Goal: Task Accomplishment & Management: Use online tool/utility

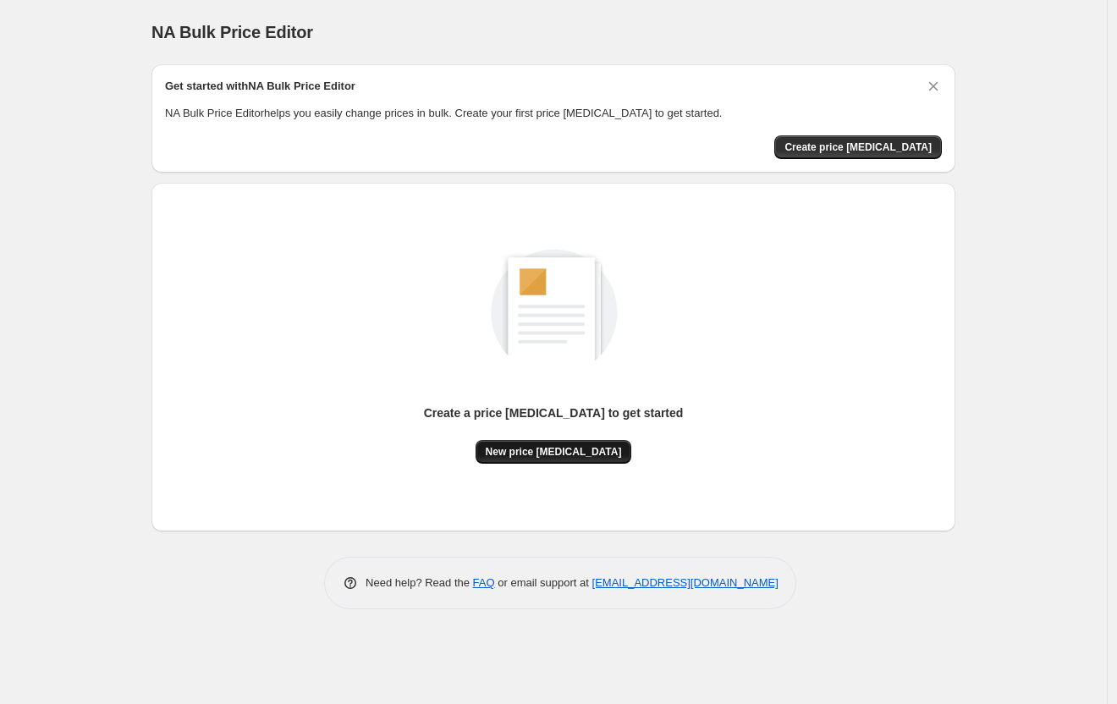
click at [568, 448] on span "New price [MEDICAL_DATA]" at bounding box center [554, 452] width 136 height 14
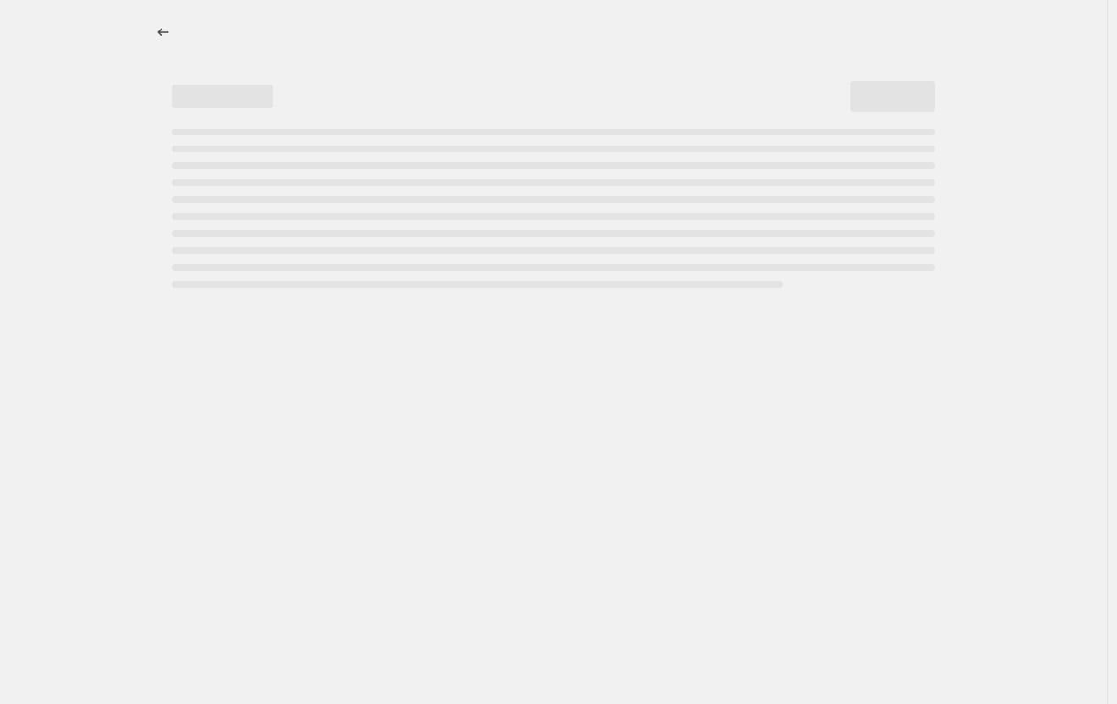
select select "percentage"
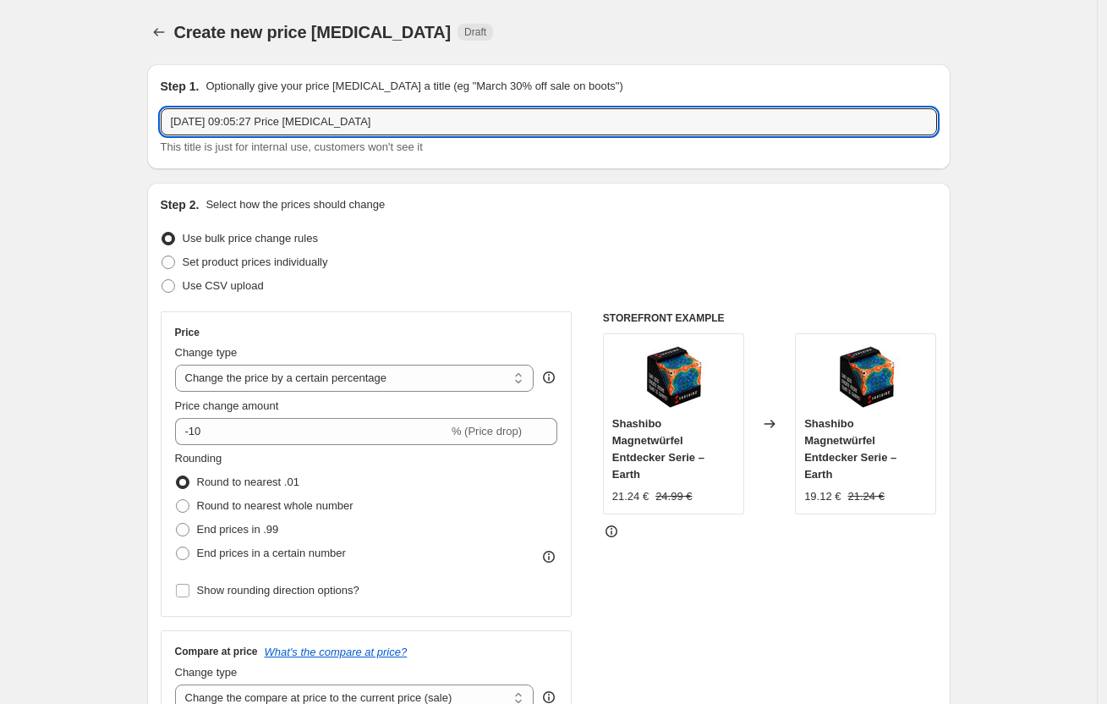
drag, startPoint x: 396, startPoint y: 129, endPoint x: 114, endPoint y: 135, distance: 281.8
type input "Test"
click at [519, 376] on select "Change the price to a certain amount Change the price by a certain amount Chang…" at bounding box center [355, 378] width 360 height 27
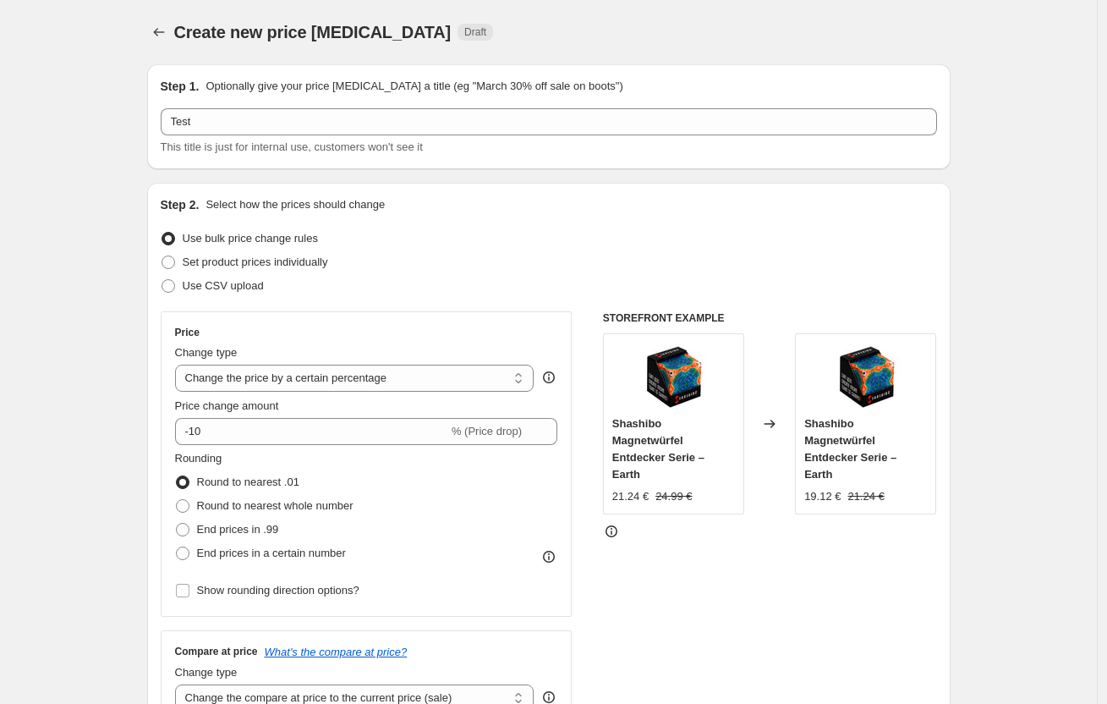
drag, startPoint x: 679, startPoint y: 78, endPoint x: 668, endPoint y: 90, distance: 16.2
click at [678, 78] on div "Step 1. Optionally give your price [MEDICAL_DATA] a title (eg "March 30% off sa…" at bounding box center [549, 86] width 777 height 17
click at [233, 267] on span "Set product prices individually" at bounding box center [256, 262] width 146 height 13
click at [162, 256] on input "Set product prices individually" at bounding box center [162, 256] width 1 height 1
radio input "true"
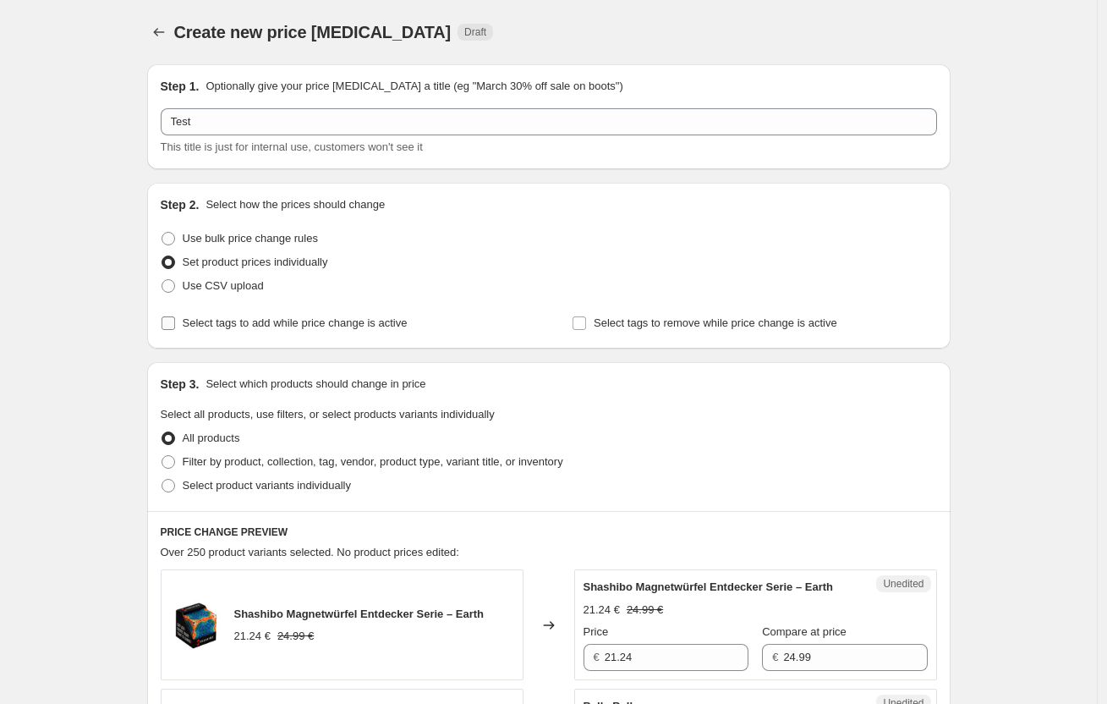
click at [228, 323] on span "Select tags to add while price change is active" at bounding box center [295, 322] width 225 height 13
click at [175, 323] on input "Select tags to add while price change is active" at bounding box center [169, 323] width 14 height 14
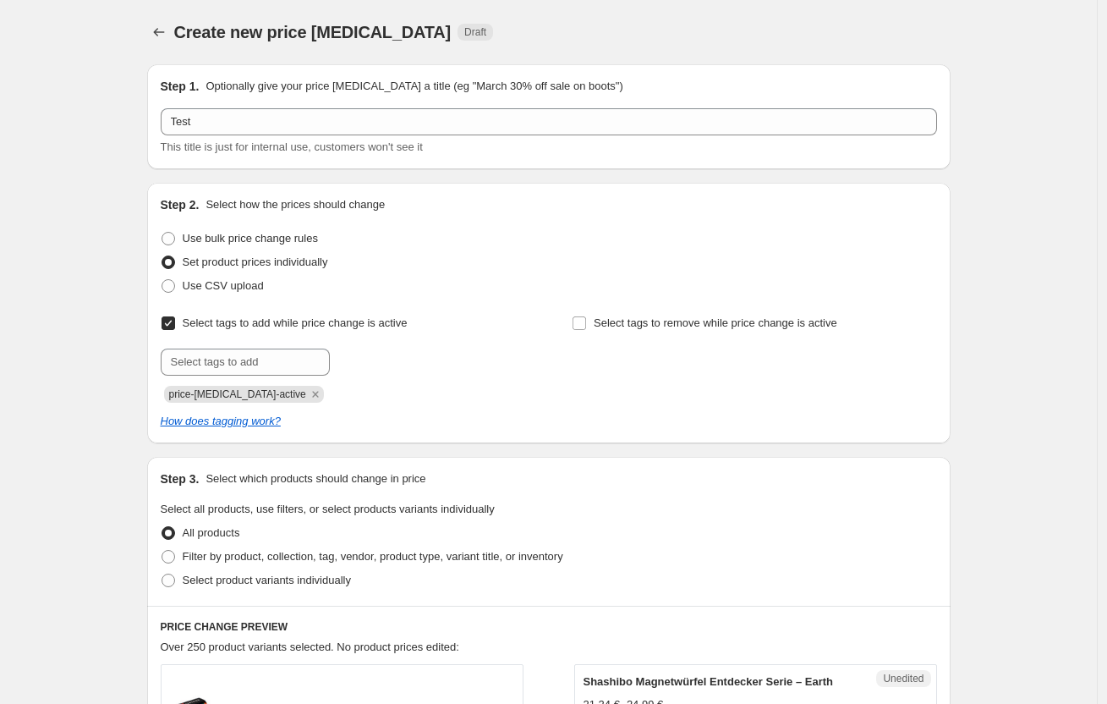
click at [175, 257] on span at bounding box center [169, 263] width 14 height 14
click at [162, 256] on input "Set product prices individually" at bounding box center [162, 256] width 1 height 1
click at [173, 323] on input "Select tags to add while price change is active" at bounding box center [169, 323] width 14 height 14
checkbox input "false"
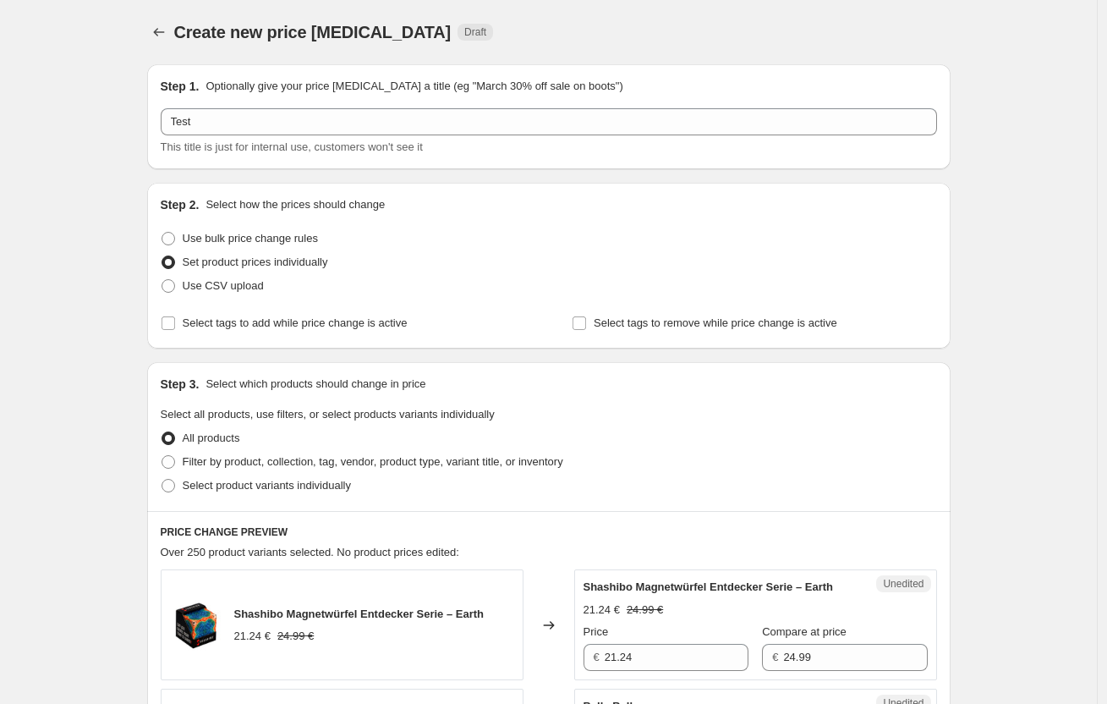
click at [173, 261] on span at bounding box center [169, 263] width 14 height 14
click at [162, 256] on input "Set product prices individually" at bounding box center [162, 256] width 1 height 1
click at [175, 285] on span at bounding box center [169, 286] width 14 height 14
click at [162, 280] on input "Use CSV upload" at bounding box center [162, 279] width 1 height 1
radio input "true"
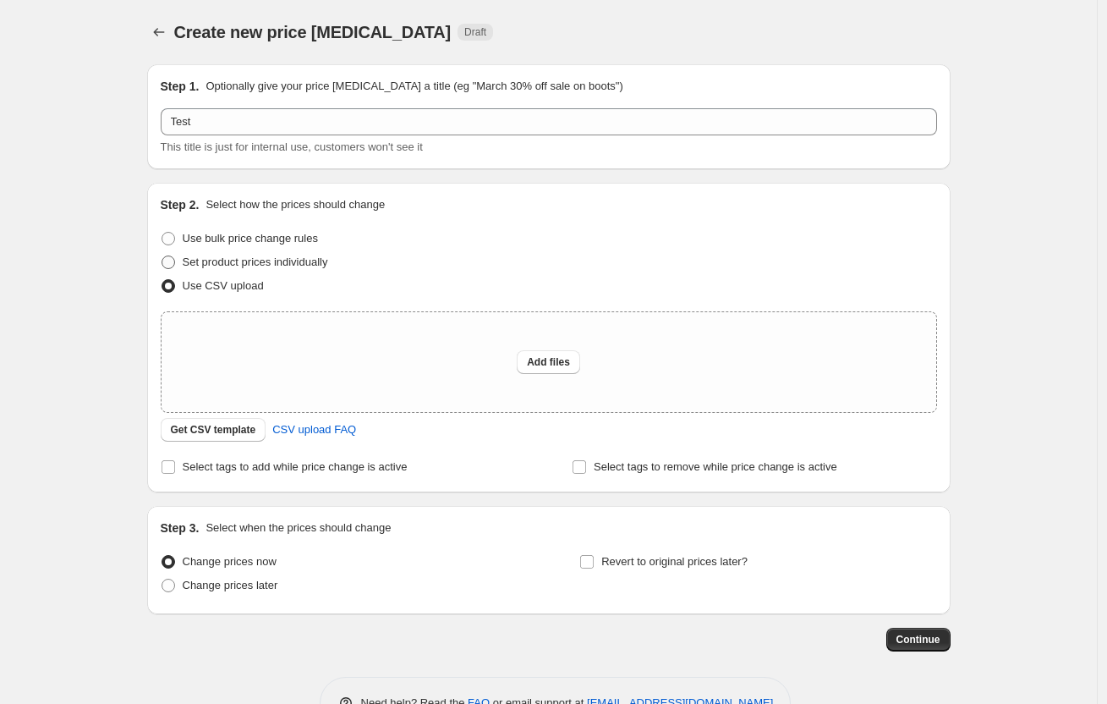
click at [179, 259] on label "Set product prices individually" at bounding box center [245, 262] width 168 height 24
click at [162, 256] on input "Set product prices individually" at bounding box center [162, 256] width 1 height 1
radio input "true"
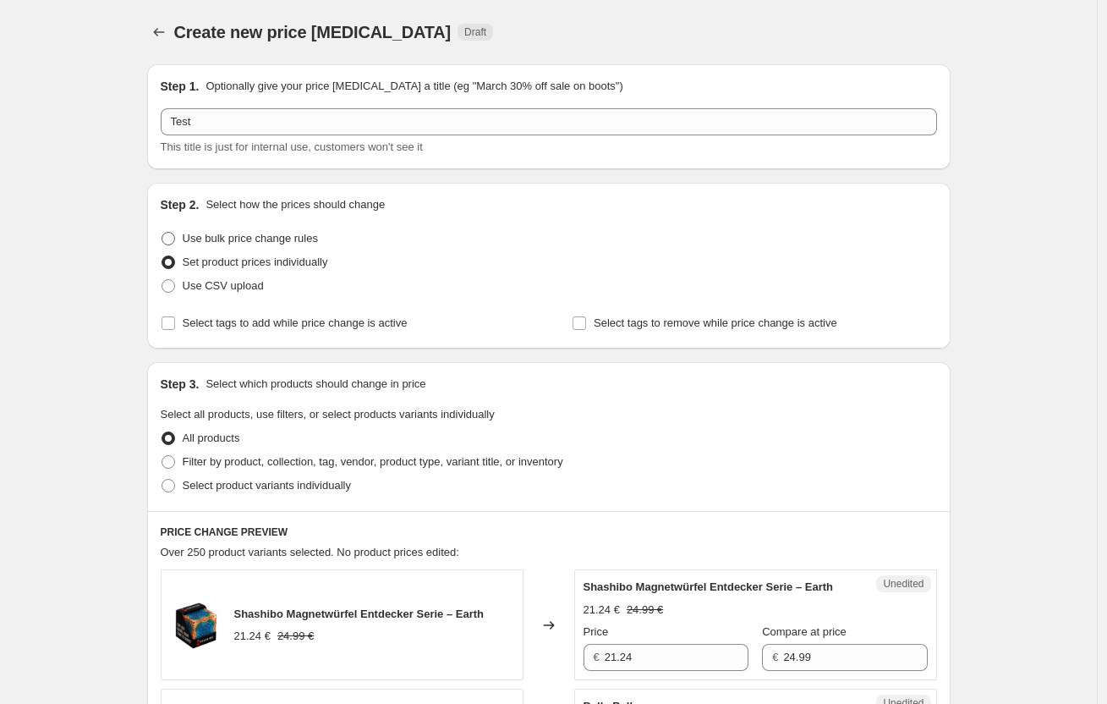
click at [175, 240] on span at bounding box center [169, 239] width 14 height 14
click at [162, 233] on input "Use bulk price change rules" at bounding box center [162, 232] width 1 height 1
radio input "true"
select select "percentage"
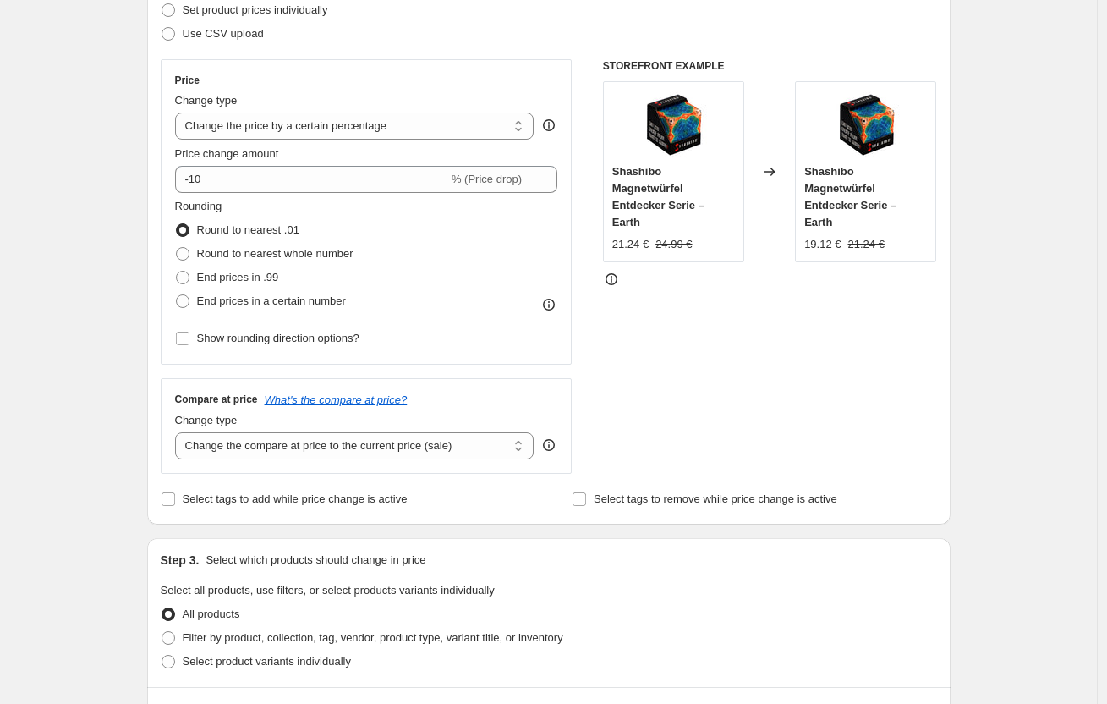
scroll to position [254, 0]
click at [522, 449] on select "Change the compare at price to the current price (sale) Change the compare at p…" at bounding box center [355, 444] width 360 height 27
click at [520, 454] on select "Change the compare at price to the current price (sale) Change the compare at p…" at bounding box center [355, 444] width 360 height 27
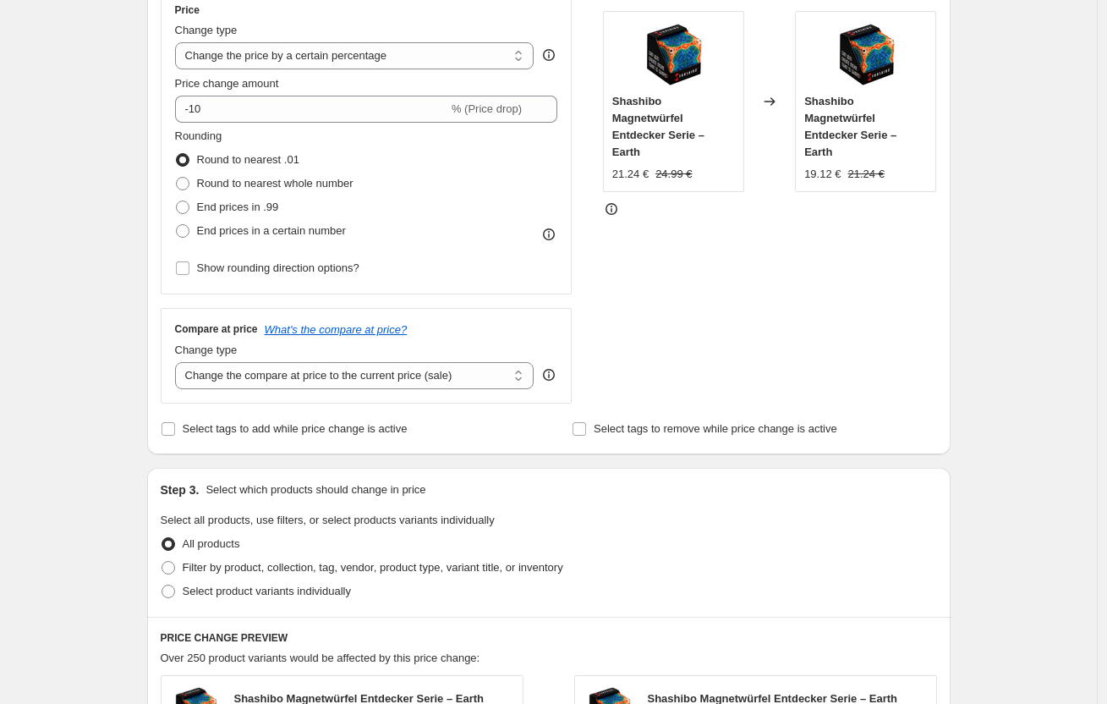
scroll to position [508, 0]
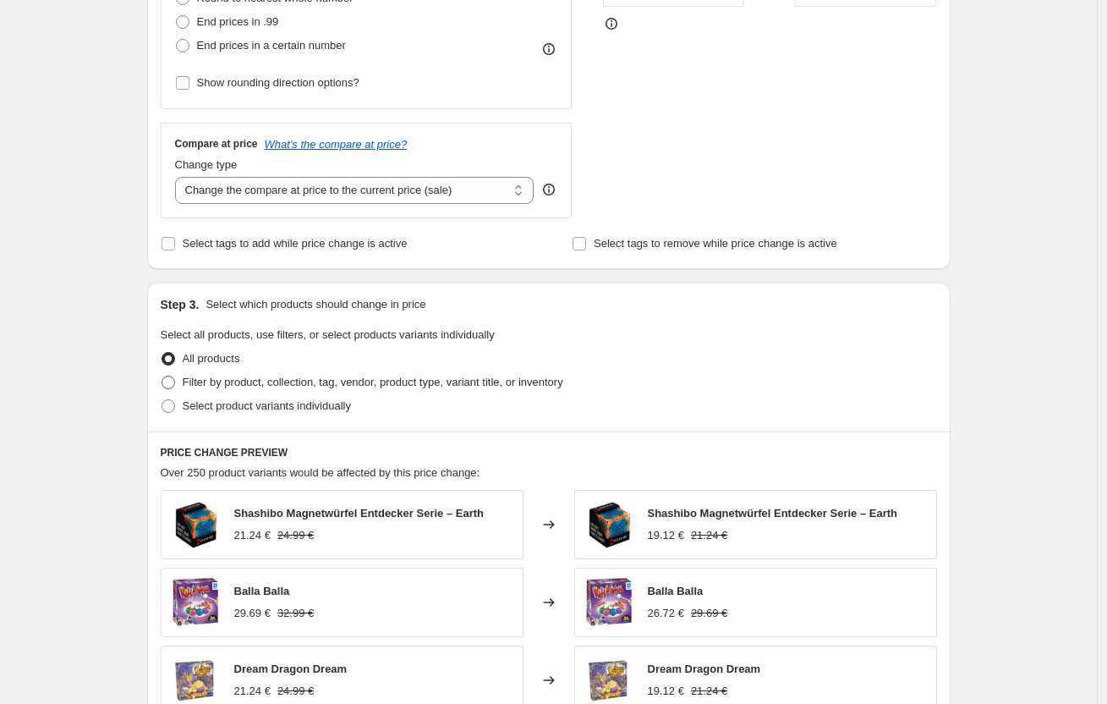
click at [175, 381] on span at bounding box center [169, 383] width 14 height 14
click at [162, 376] on input "Filter by product, collection, tag, vendor, product type, variant title, or inv…" at bounding box center [162, 376] width 1 height 1
radio input "true"
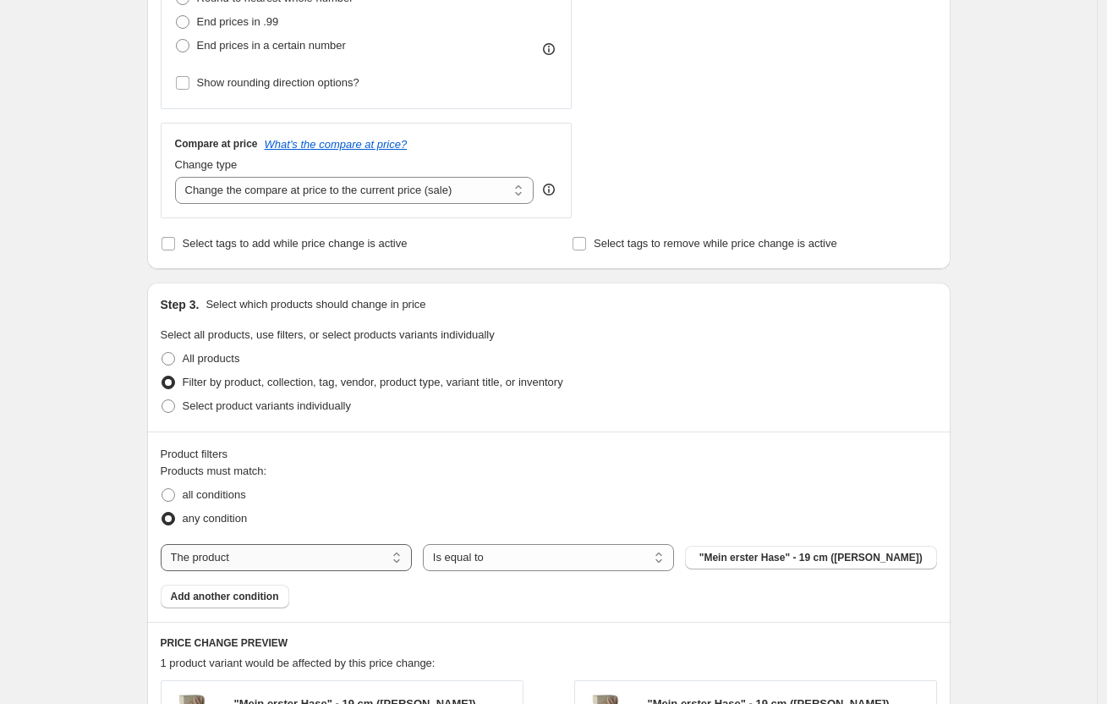
click at [373, 558] on select "The product The product's collection The product's tag The product's vendor The…" at bounding box center [286, 557] width 251 height 27
select select "vendor"
click at [662, 554] on select "Is equal to Is not equal to" at bounding box center [548, 557] width 251 height 27
click at [427, 544] on select "Is equal to Is not equal to" at bounding box center [548, 557] width 251 height 27
click at [827, 554] on span "AUZOU" at bounding box center [811, 558] width 36 height 14
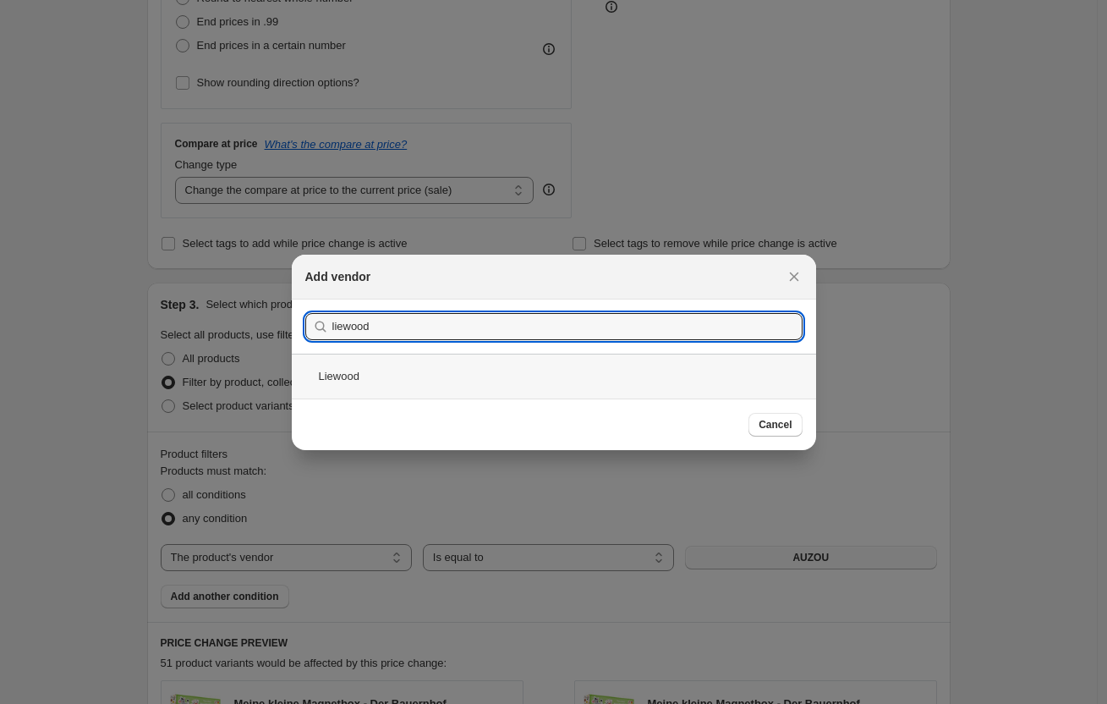
type input "liewood"
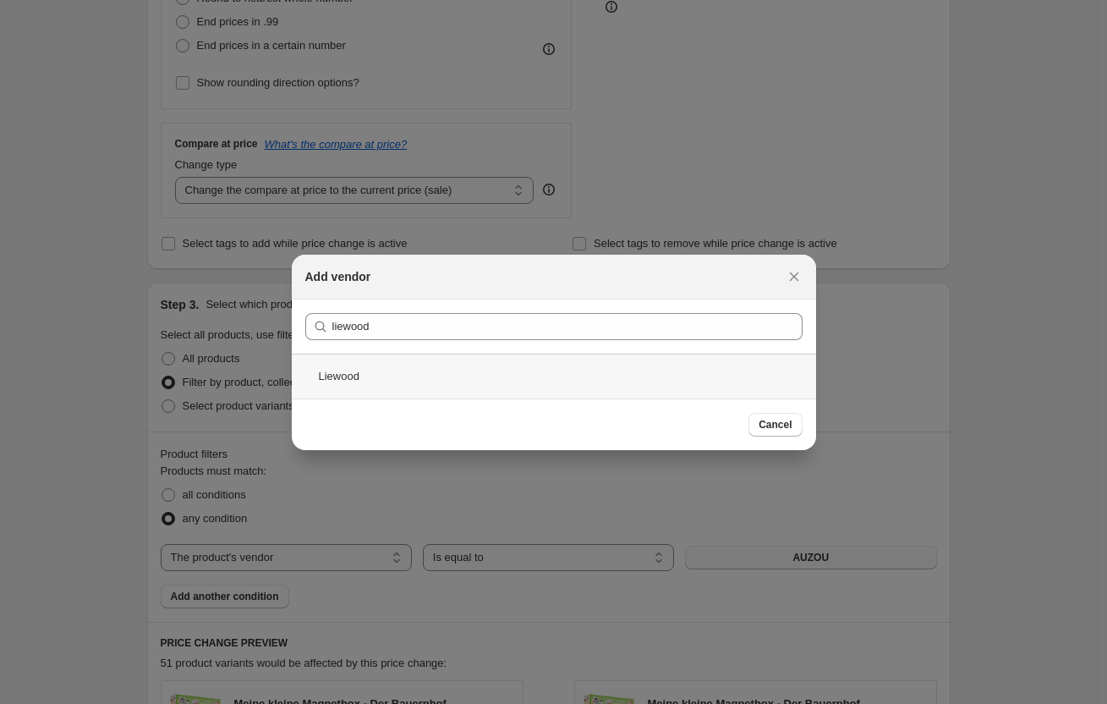
click at [394, 375] on div "Liewood" at bounding box center [554, 376] width 525 height 45
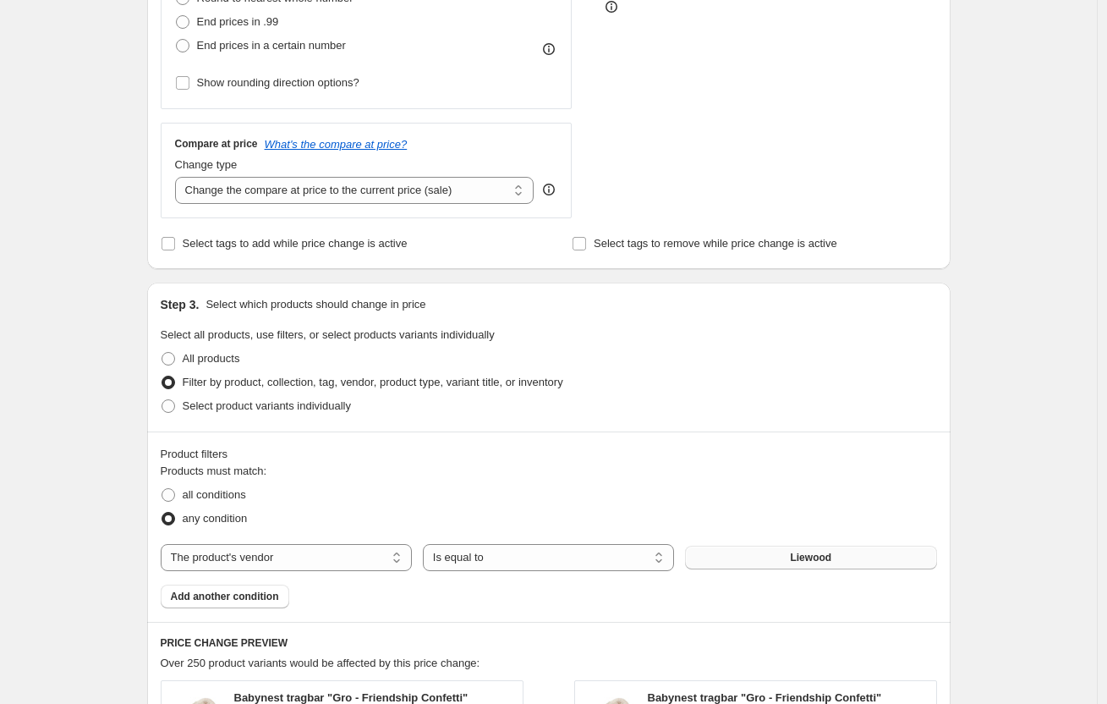
scroll to position [677, 0]
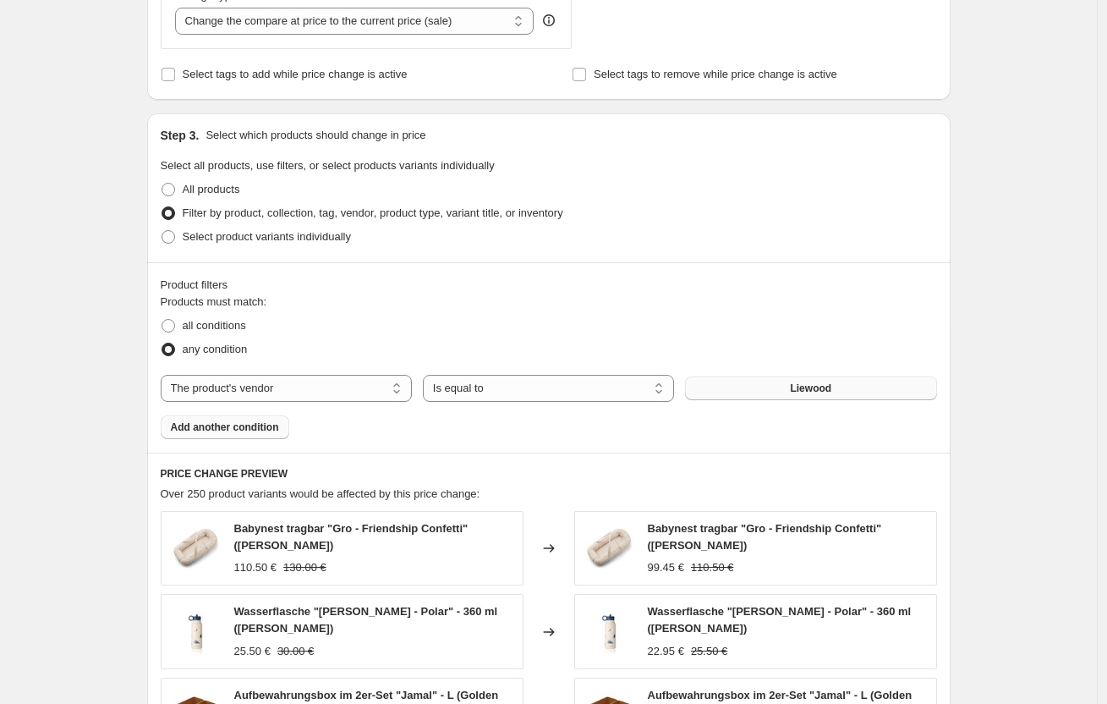
click at [249, 438] on button "Add another condition" at bounding box center [225, 427] width 129 height 24
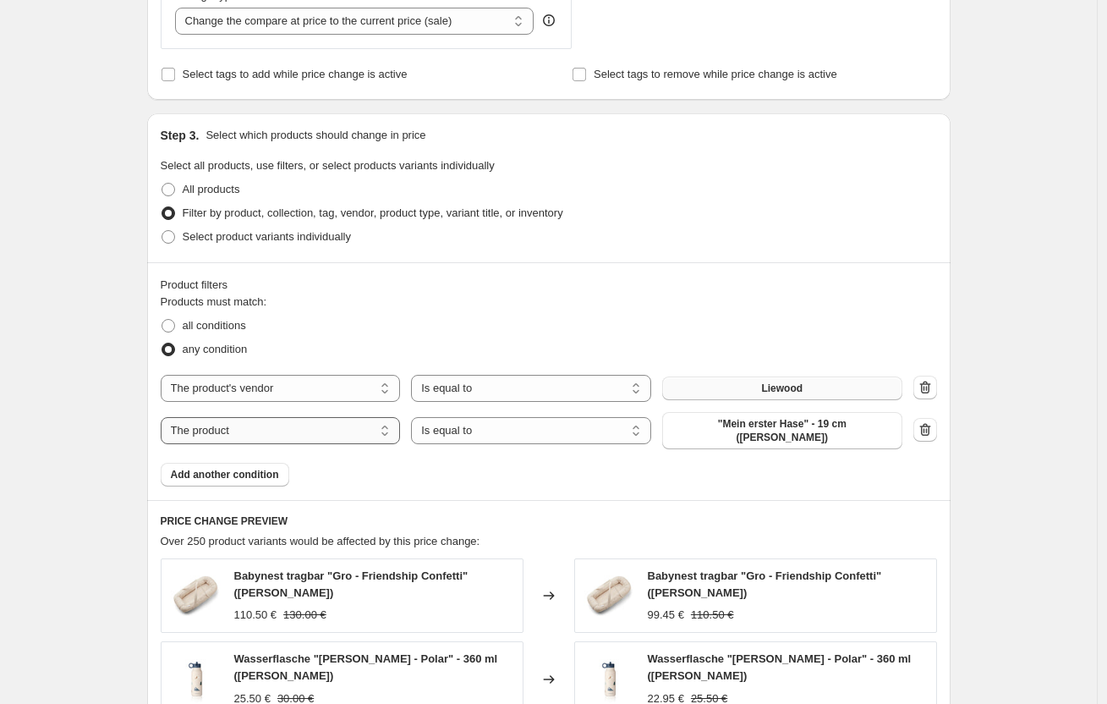
click at [393, 424] on select "The product The product's collection The product's tag The product's vendor The…" at bounding box center [281, 430] width 240 height 27
select select "tag"
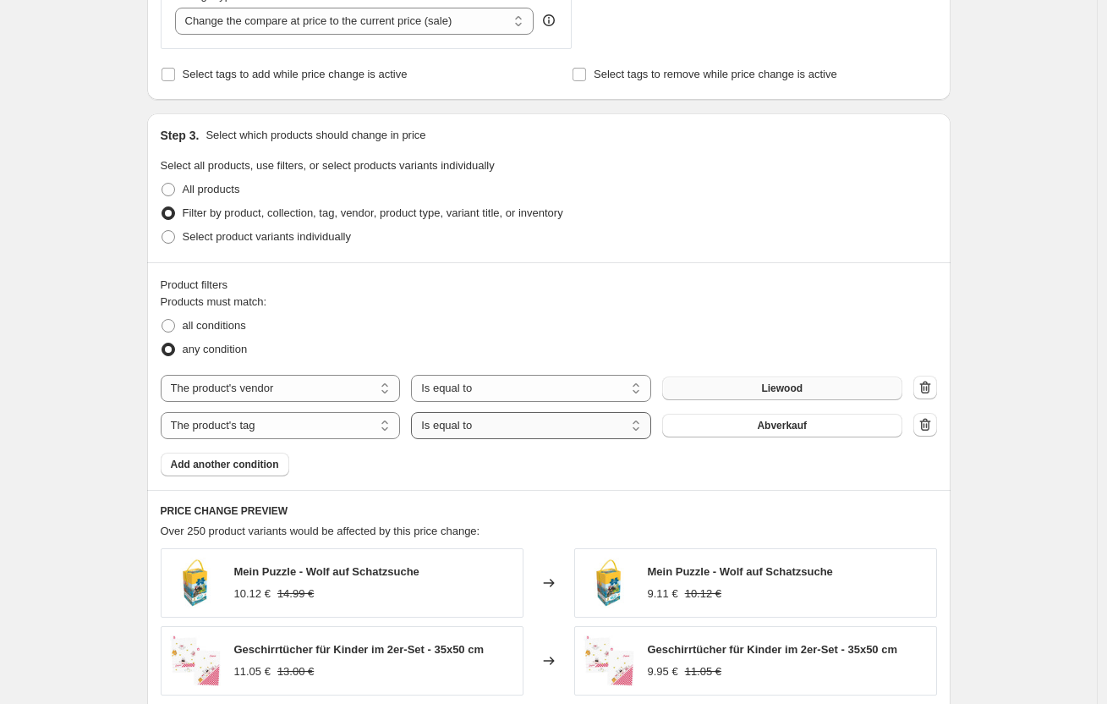
click at [640, 427] on select "Is equal to Is not equal to" at bounding box center [531, 425] width 240 height 27
select select "not_equal"
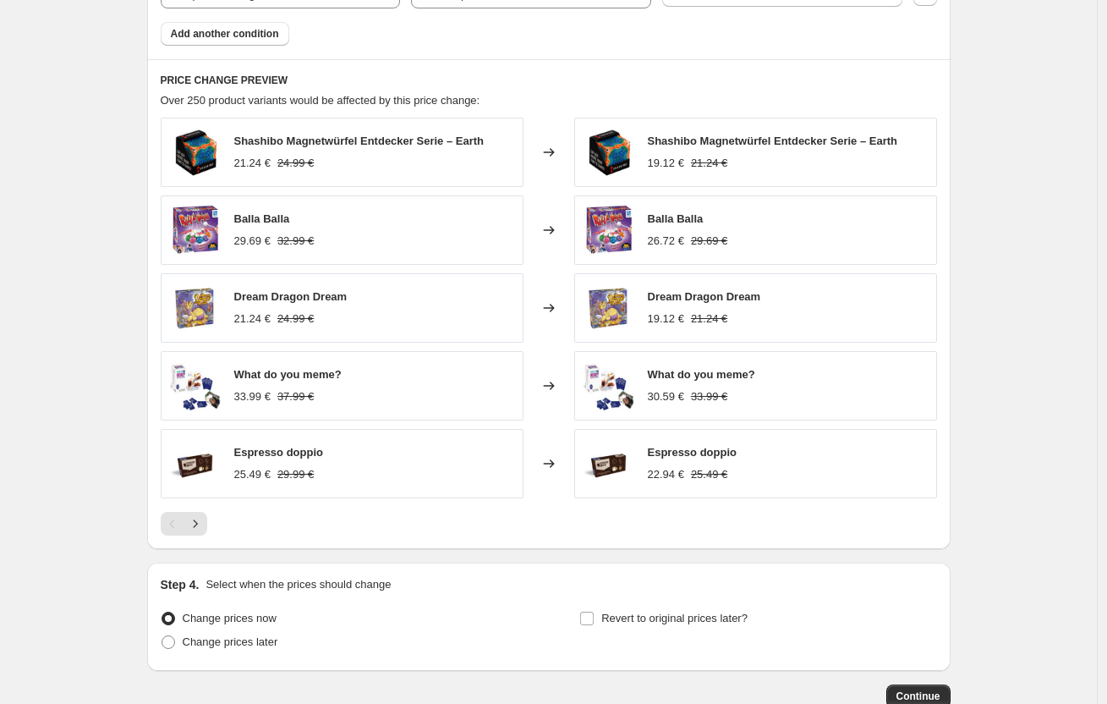
scroll to position [1216, 0]
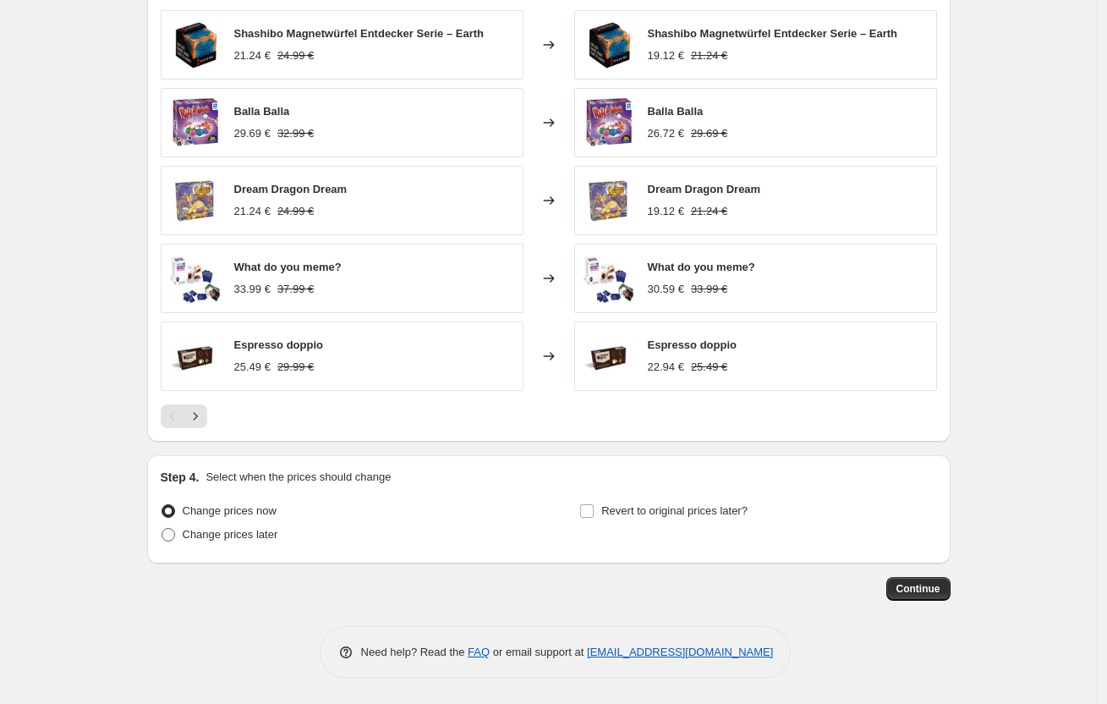
click at [200, 541] on span "Change prices later" at bounding box center [231, 534] width 96 height 13
click at [162, 529] on input "Change prices later" at bounding box center [162, 528] width 1 height 1
radio input "true"
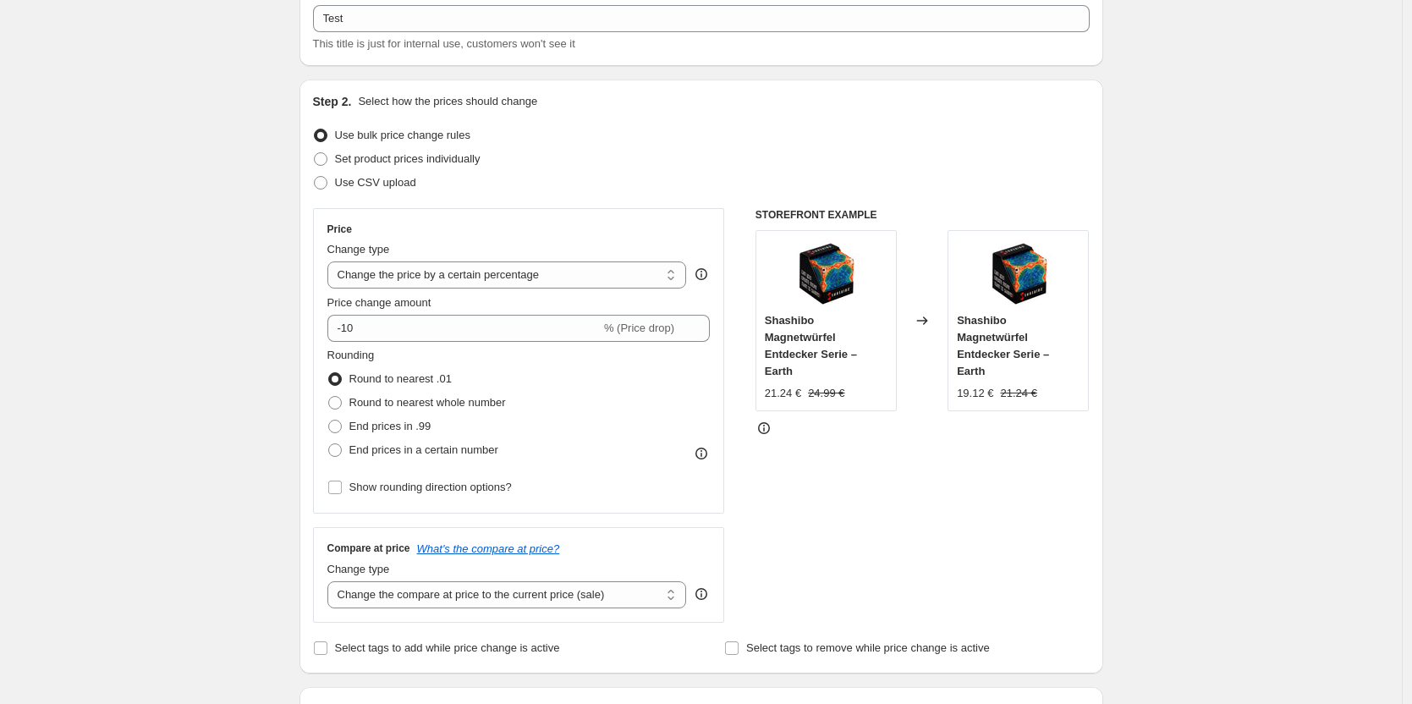
scroll to position [0, 0]
